Goal: Obtain resource: Obtain resource

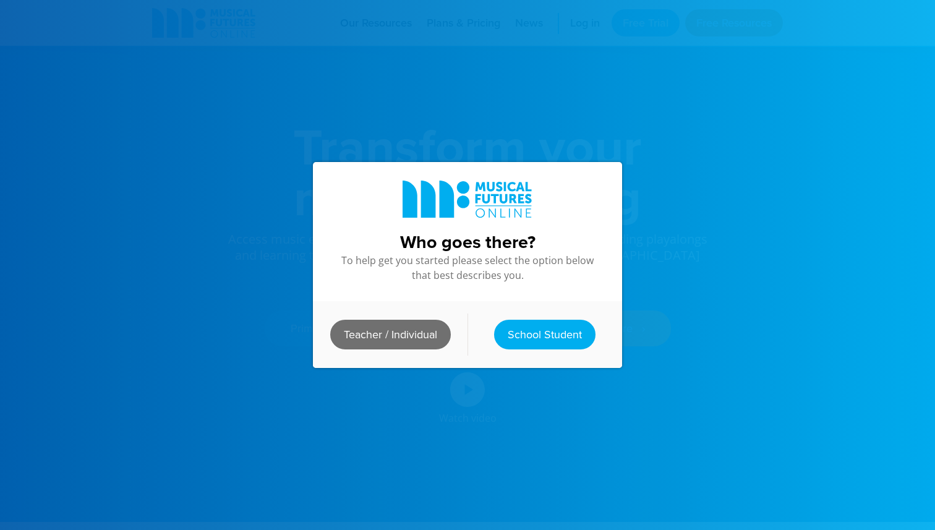
click at [427, 330] on link "Teacher / Individual" at bounding box center [390, 335] width 121 height 30
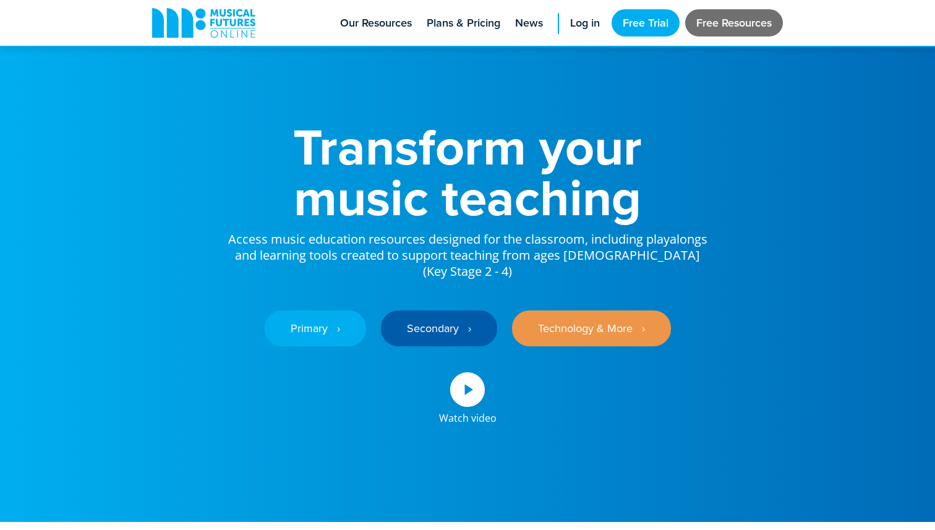
click at [699, 25] on link "Free Resources" at bounding box center [734, 22] width 98 height 27
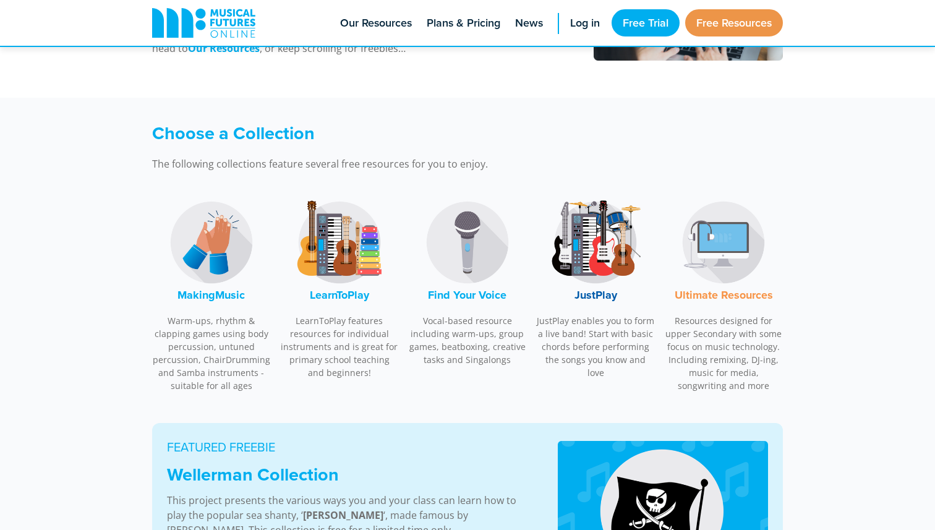
scroll to position [298, 0]
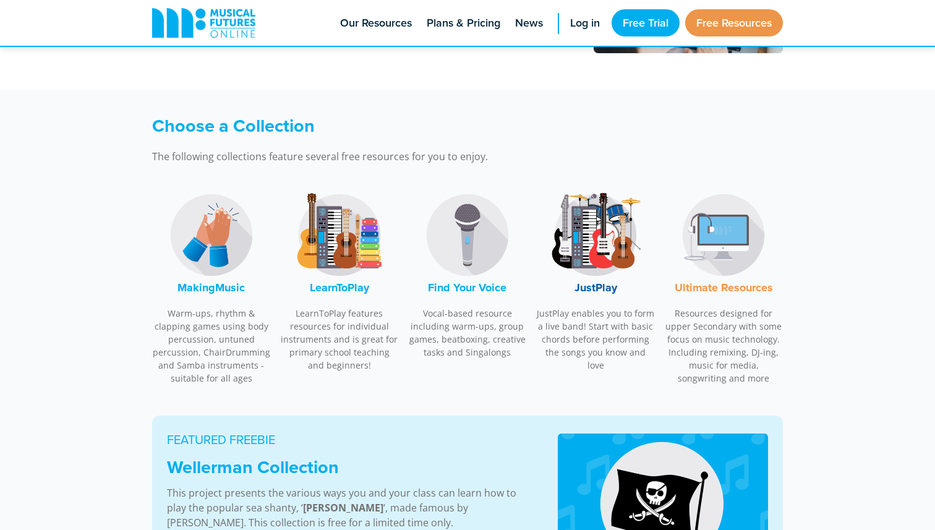
click at [471, 226] on img at bounding box center [467, 235] width 93 height 93
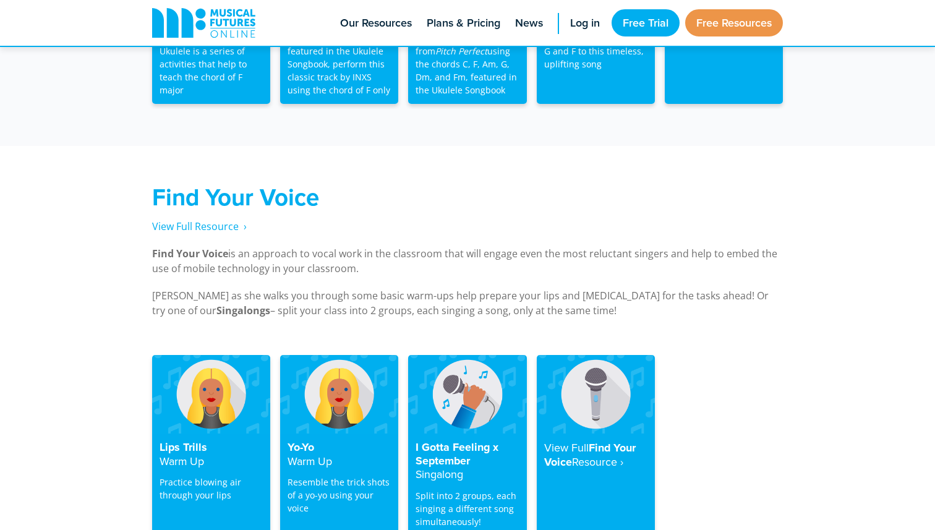
scroll to position [2359, 0]
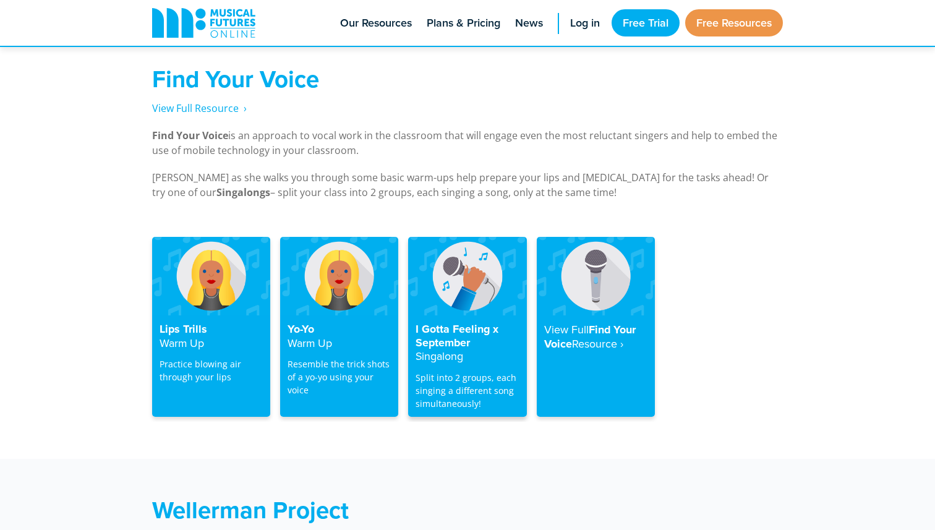
click at [457, 323] on h4 "I Gotta Feeling x September Singalong" at bounding box center [466, 343] width 103 height 41
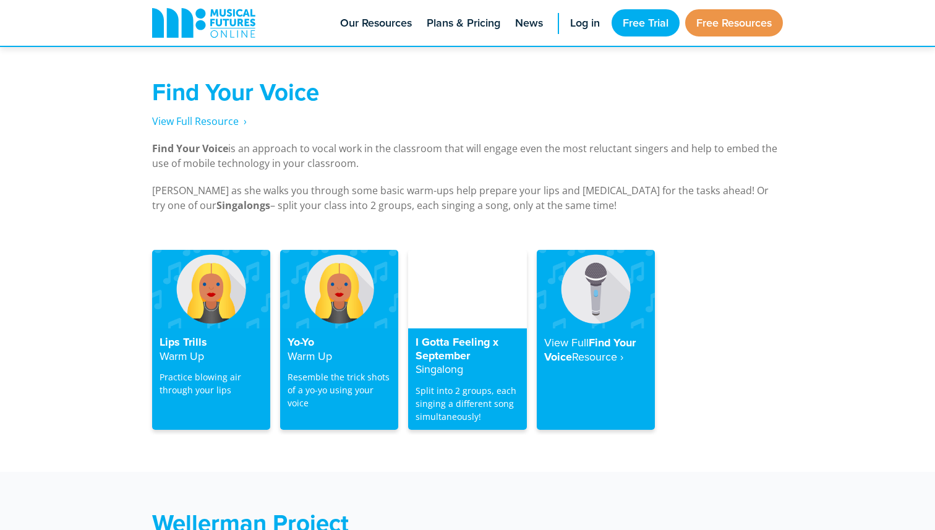
scroll to position [2347, 0]
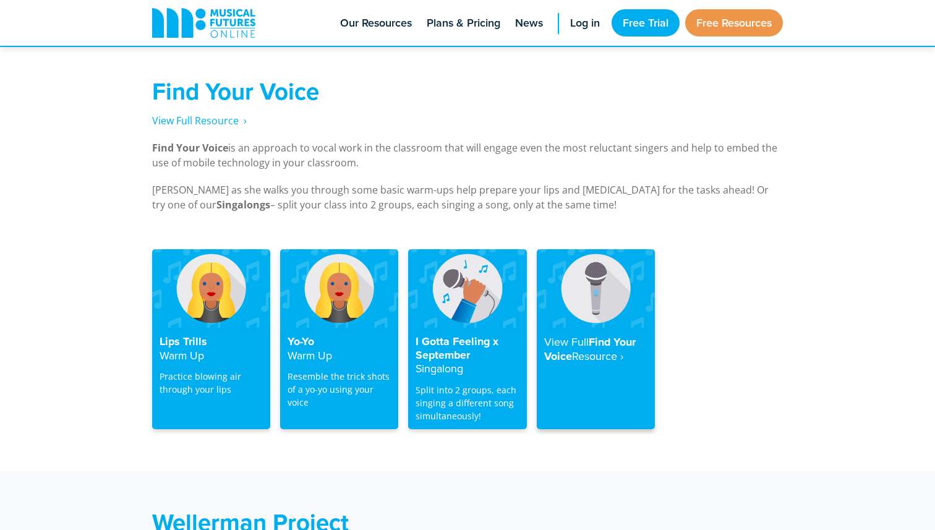
click at [615, 348] on strong "Resource‎ ›" at bounding box center [597, 355] width 51 height 15
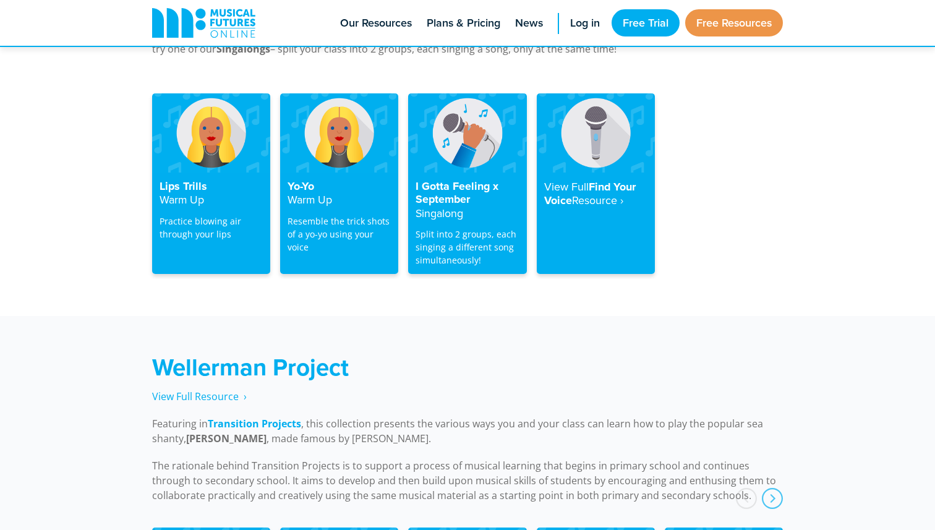
scroll to position [2499, 0]
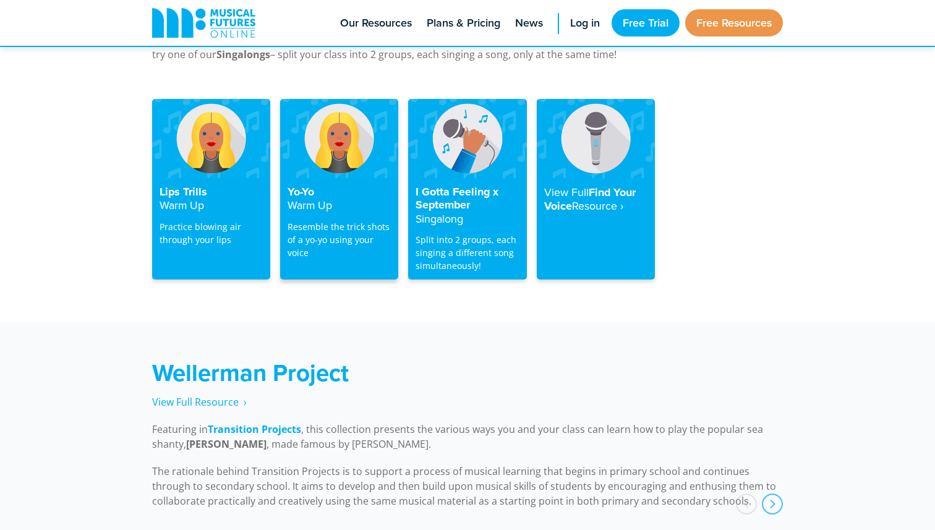
click at [351, 185] on h4 "Yo-Yo Warm Up" at bounding box center [339, 198] width 103 height 27
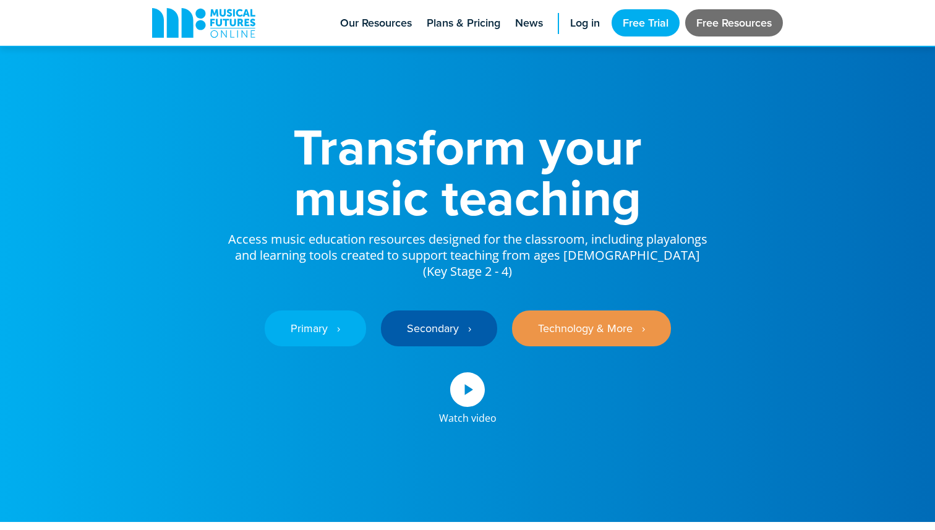
click at [740, 22] on link "Free Resources" at bounding box center [734, 22] width 98 height 27
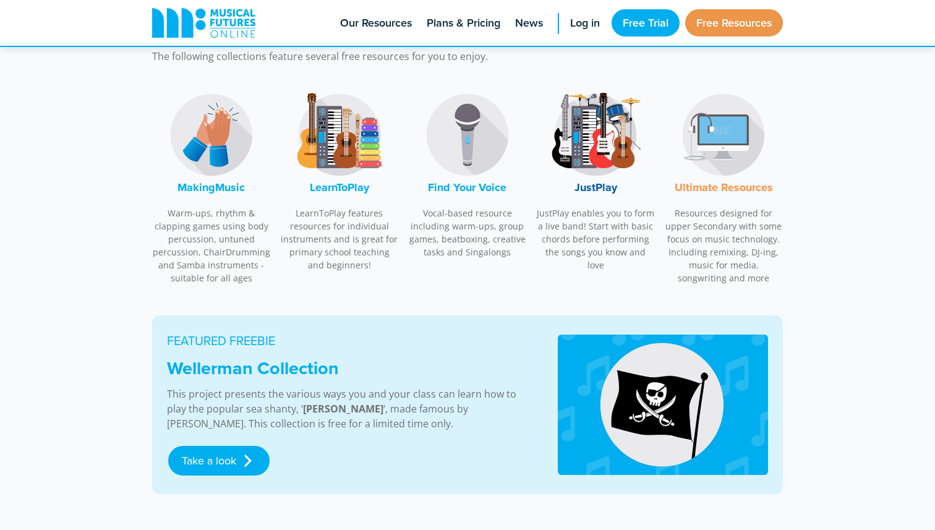
click at [466, 140] on img at bounding box center [467, 134] width 93 height 93
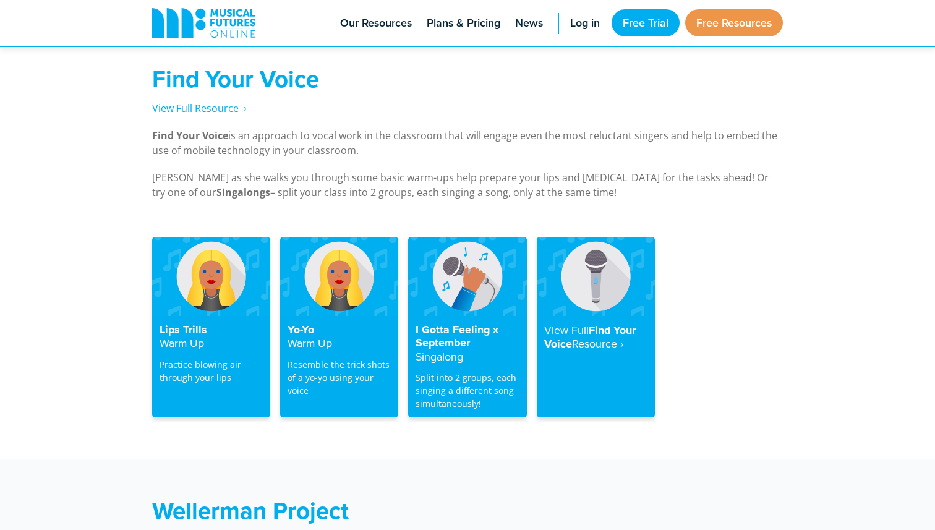
scroll to position [2362, 0]
click at [214, 276] on img at bounding box center [211, 275] width 118 height 79
